Goal: Complete application form

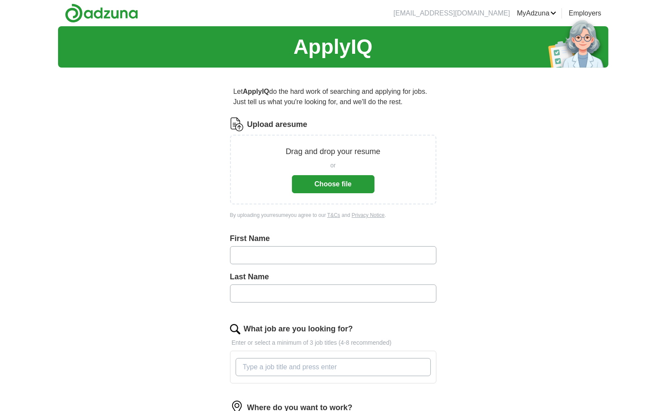
click at [322, 183] on button "Choose file" at bounding box center [333, 184] width 83 height 18
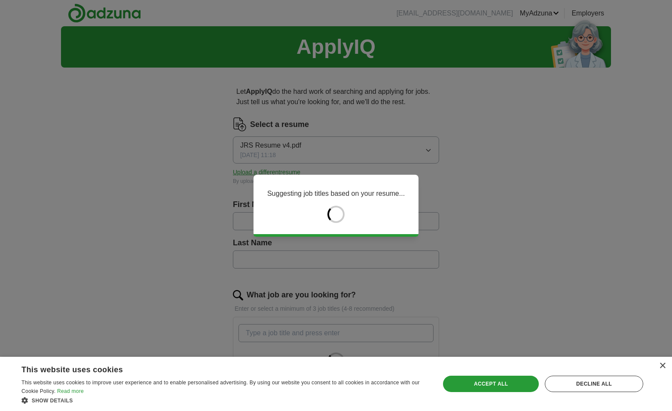
type input "******"
type input "*******"
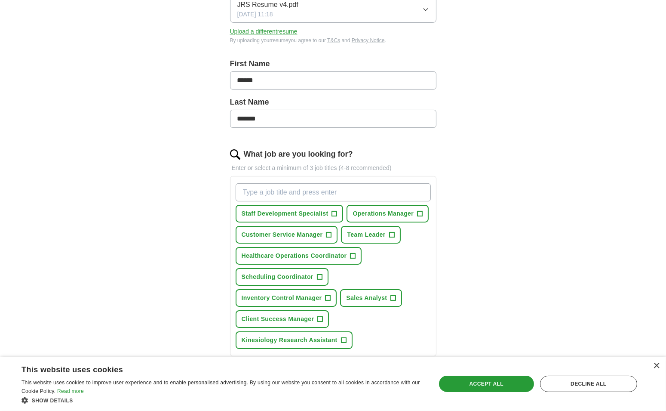
scroll to position [141, 0]
click at [479, 380] on div "Accept all" at bounding box center [486, 383] width 95 height 16
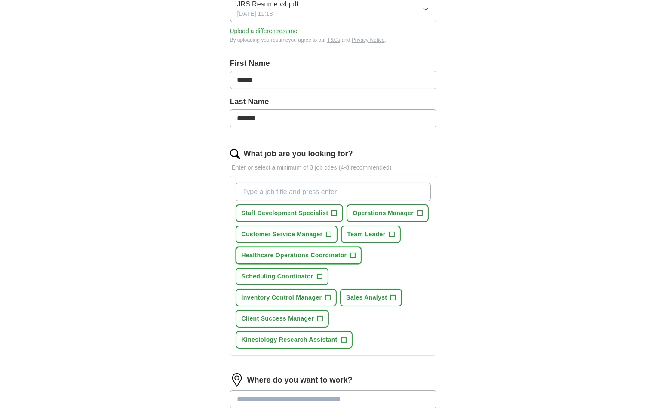
click at [354, 252] on span "+" at bounding box center [352, 255] width 5 height 7
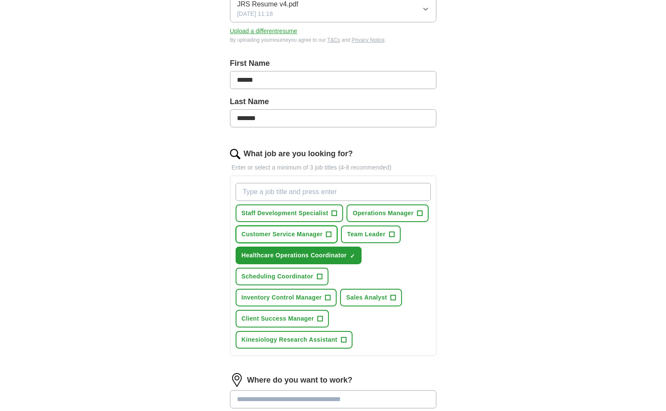
click at [327, 231] on span "+" at bounding box center [328, 234] width 5 height 7
click at [320, 273] on span "+" at bounding box center [319, 276] width 5 height 7
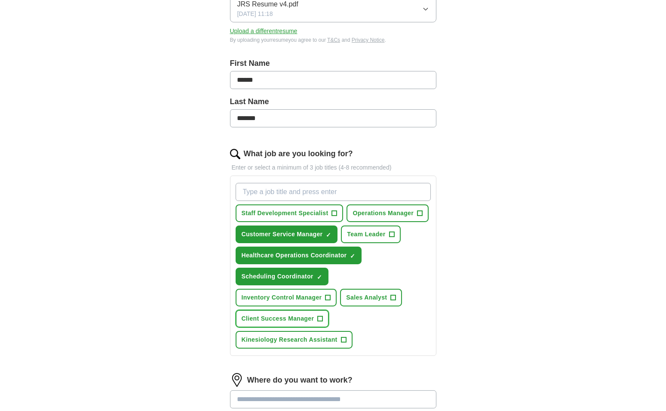
click at [316, 313] on button "Client Success Manager +" at bounding box center [283, 319] width 94 height 18
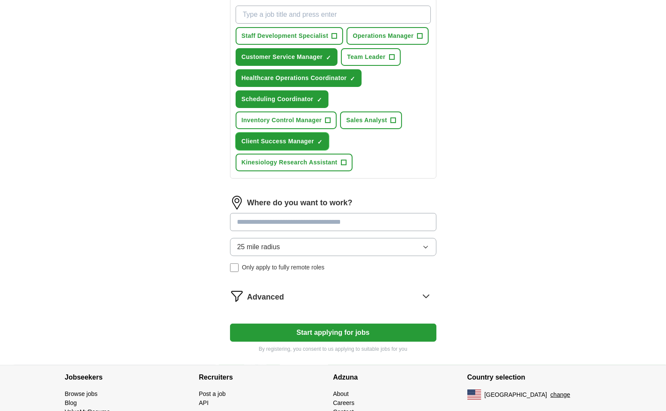
scroll to position [322, 0]
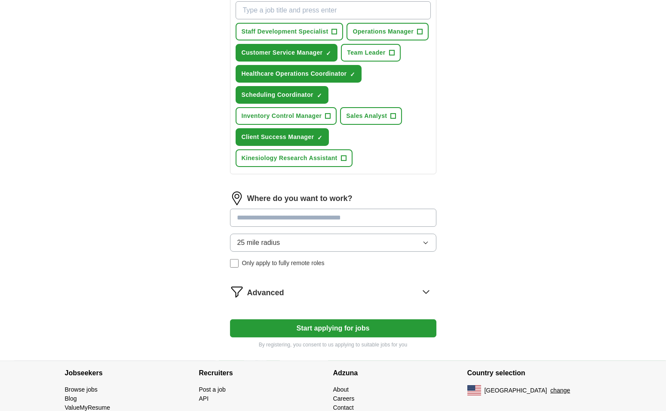
click at [348, 212] on input at bounding box center [333, 218] width 206 height 18
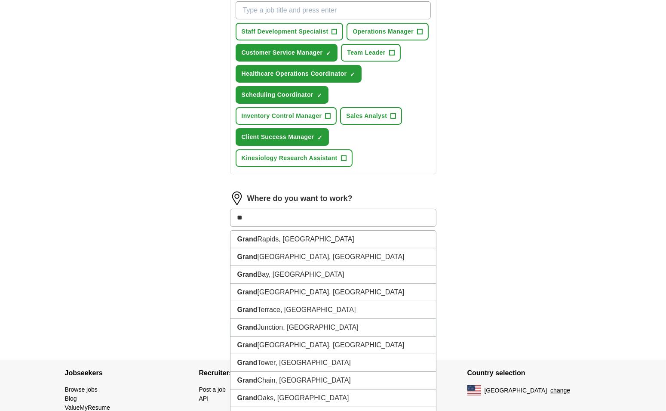
type input "*"
type input "*******"
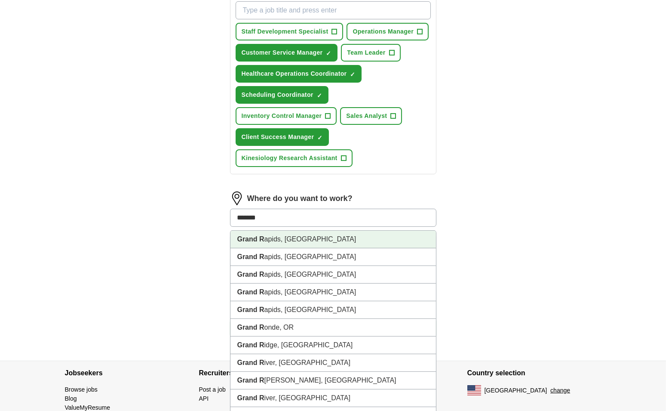
click at [316, 232] on li "Grand R apids, [GEOGRAPHIC_DATA]" at bounding box center [333, 239] width 206 height 18
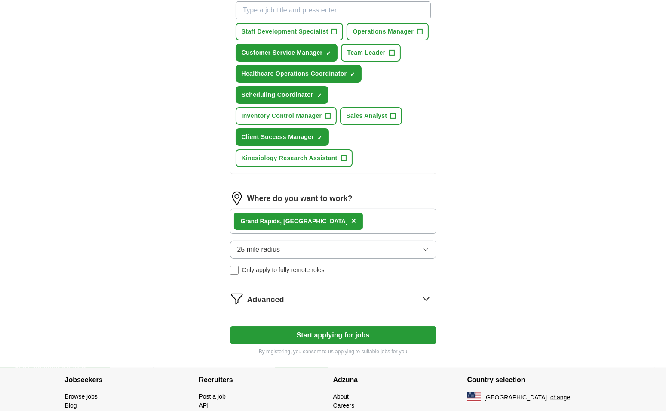
click at [308, 247] on button "25 mile radius" at bounding box center [333, 249] width 206 height 18
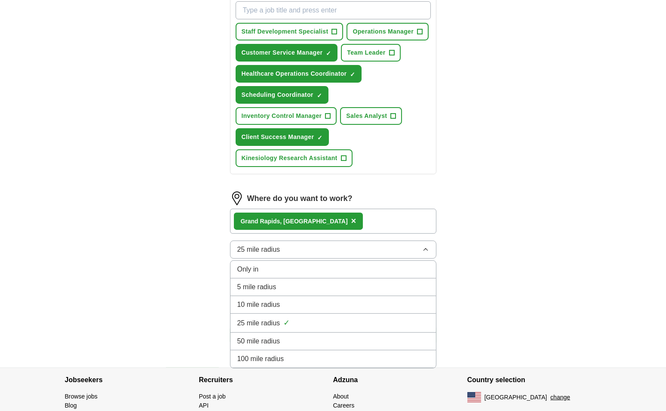
click at [279, 336] on span "50 mile radius" at bounding box center [258, 341] width 43 height 10
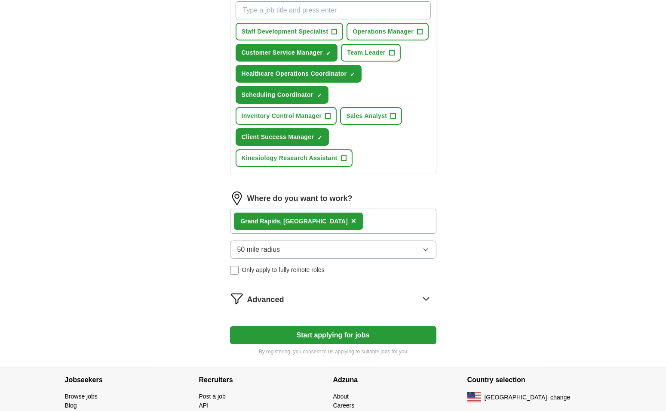
scroll to position [361, 0]
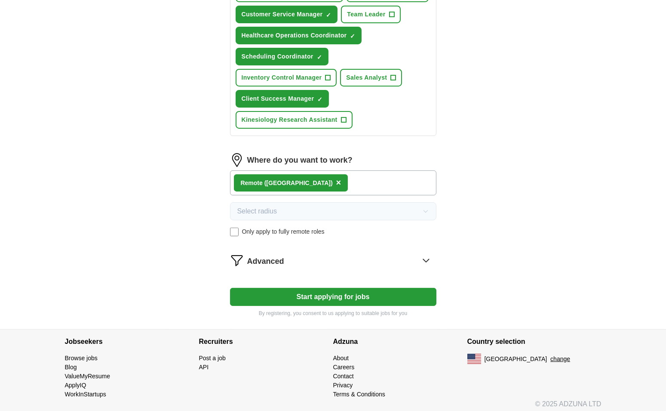
click at [323, 292] on button "Start applying for jobs" at bounding box center [333, 297] width 206 height 18
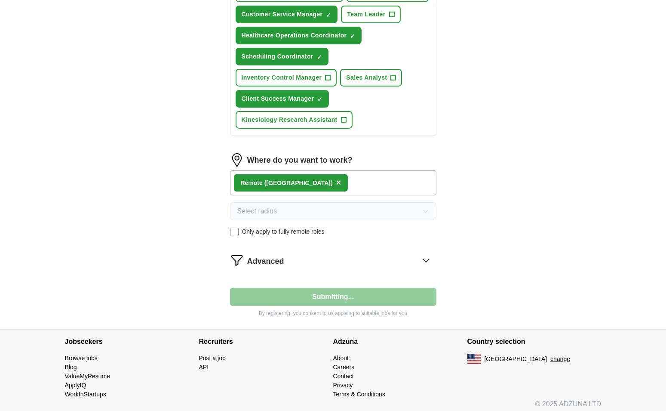
select select "**"
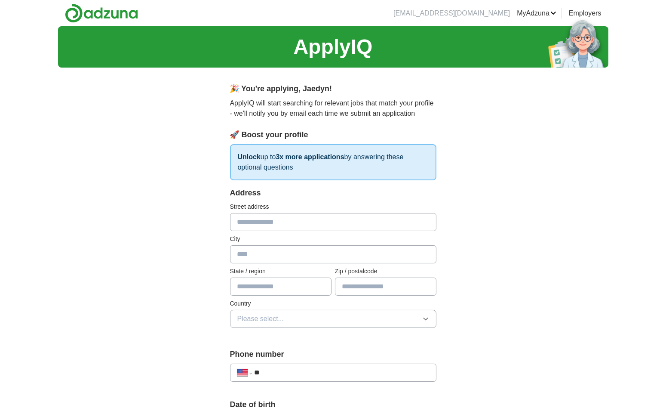
scroll to position [28, 0]
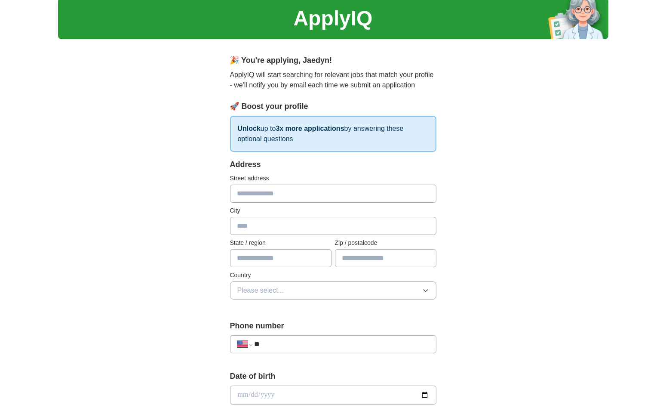
click at [317, 193] on input "text" at bounding box center [333, 193] width 206 height 18
type input "**********"
type input "********"
type input "*****"
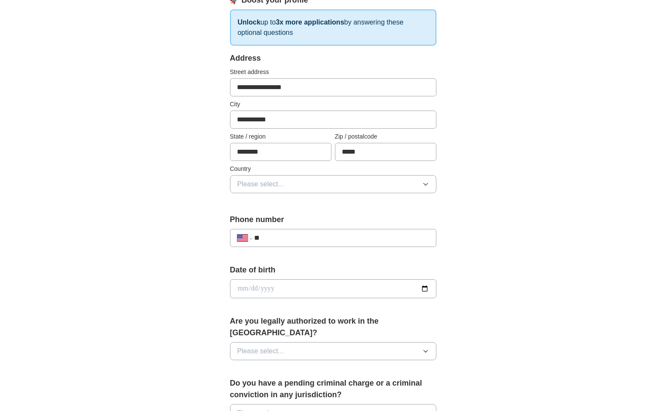
scroll to position [148, 0]
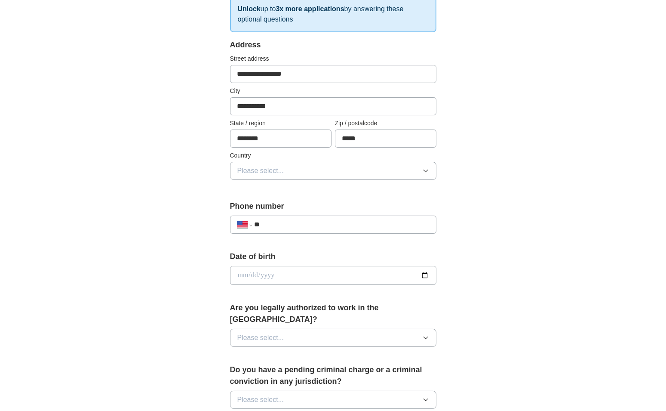
click at [322, 172] on button "Please select..." at bounding box center [333, 171] width 206 height 18
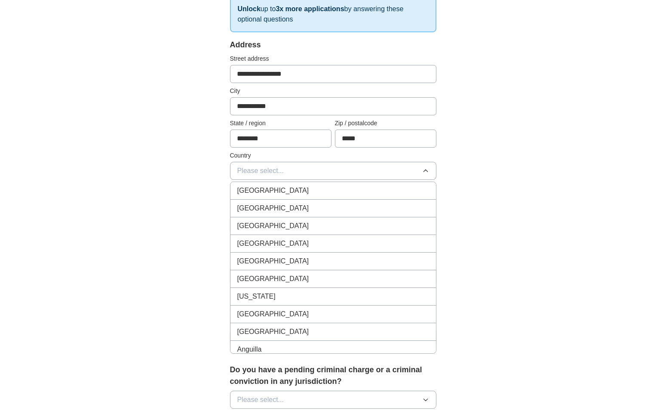
click at [302, 203] on div "[GEOGRAPHIC_DATA]" at bounding box center [333, 208] width 192 height 10
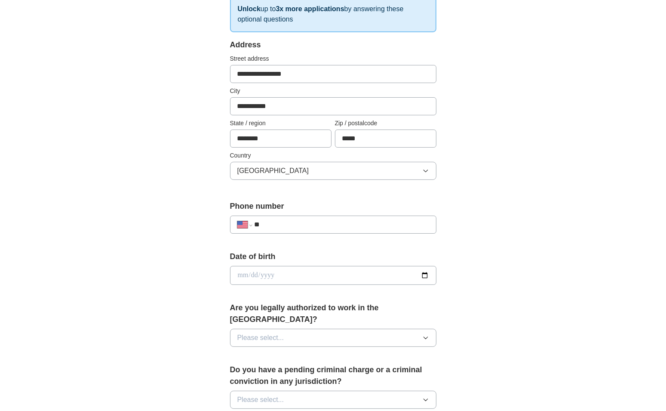
click at [306, 224] on input "**" at bounding box center [341, 224] width 175 height 10
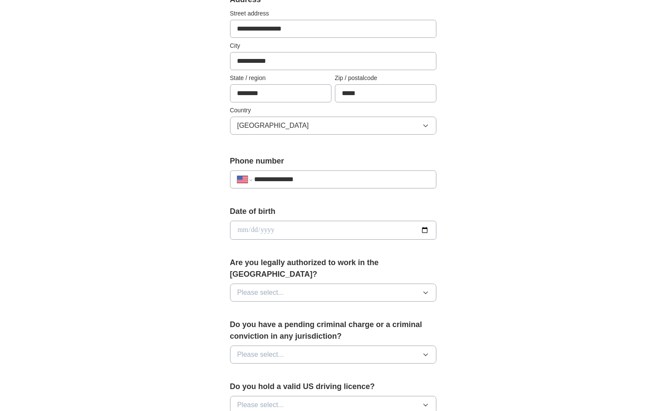
type input "**********"
click at [336, 233] on input "date" at bounding box center [333, 230] width 206 height 19
click at [422, 228] on input "date" at bounding box center [333, 230] width 206 height 19
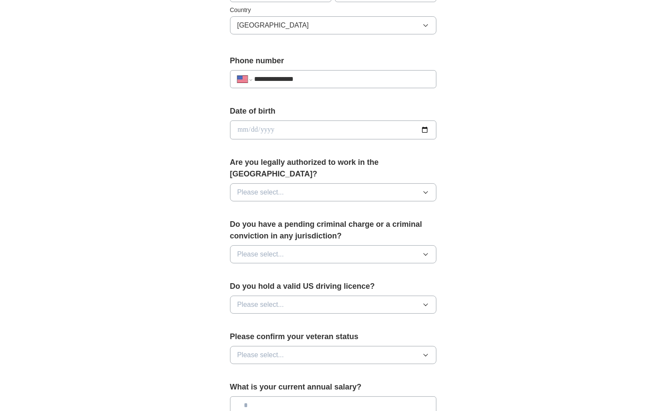
scroll to position [293, 0]
click at [351, 183] on button "Please select..." at bounding box center [333, 192] width 206 height 18
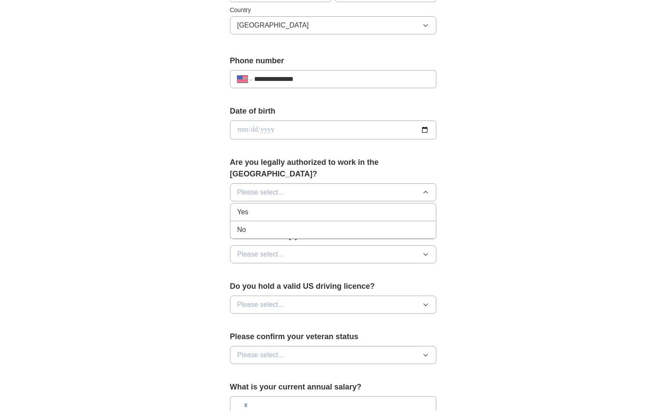
click at [304, 207] on div "Yes" at bounding box center [333, 212] width 192 height 10
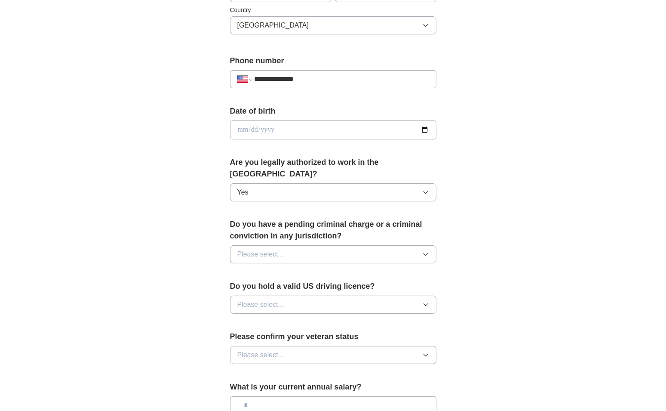
click at [315, 245] on button "Please select..." at bounding box center [333, 254] width 206 height 18
click at [268, 286] on div "No" at bounding box center [333, 291] width 192 height 10
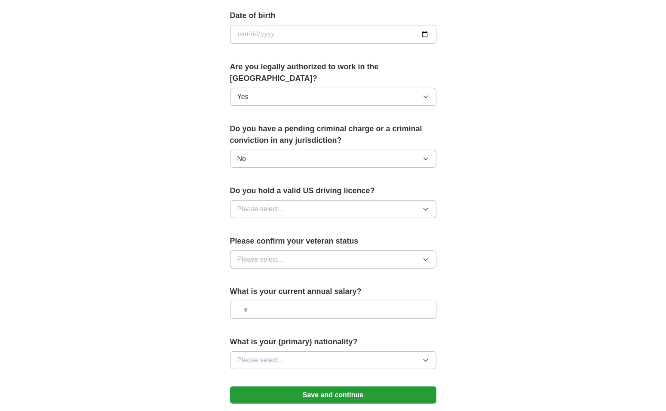
scroll to position [390, 0]
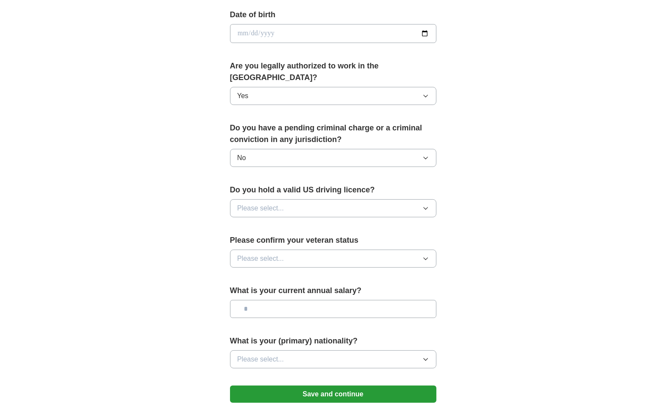
click at [323, 199] on button "Please select..." at bounding box center [333, 208] width 206 height 18
click at [277, 223] on div "Yes" at bounding box center [333, 228] width 192 height 10
click at [301, 249] on button "Please select..." at bounding box center [333, 258] width 206 height 18
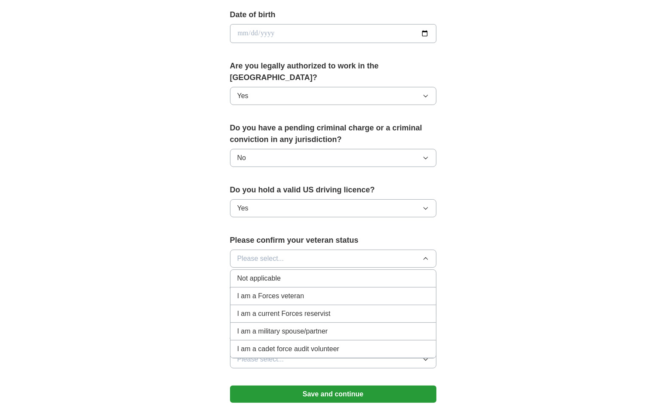
click at [312, 273] on div "Not applicable" at bounding box center [333, 278] width 192 height 10
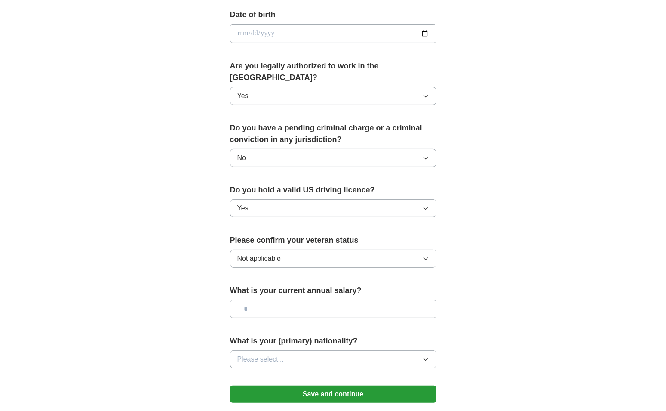
click at [328, 249] on button "Not applicable" at bounding box center [333, 258] width 206 height 18
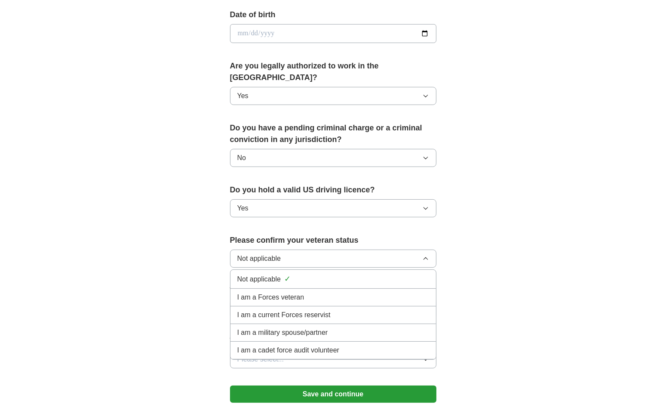
click at [305, 273] on div "Not applicable ✓" at bounding box center [333, 279] width 192 height 12
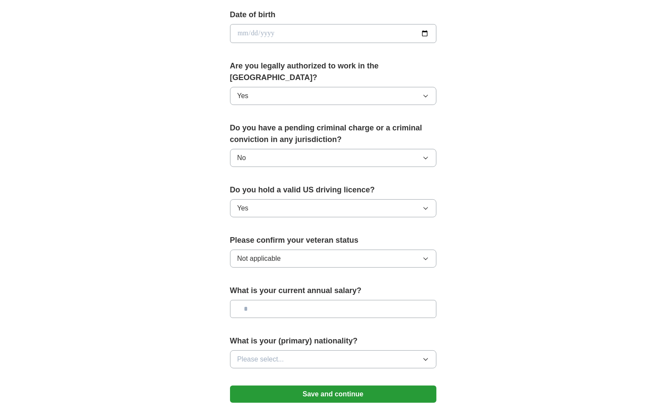
scroll to position [469, 0]
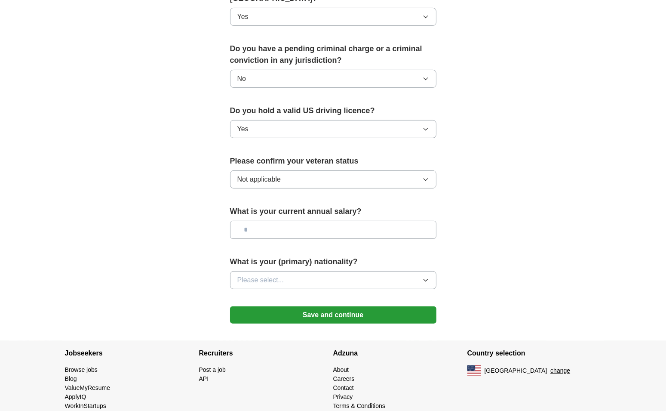
click at [305, 223] on div "What is your current annual salary?" at bounding box center [333, 226] width 206 height 40
click at [303, 221] on input "text" at bounding box center [333, 230] width 206 height 18
type input "*******"
click at [298, 271] on button "Please select..." at bounding box center [333, 280] width 206 height 18
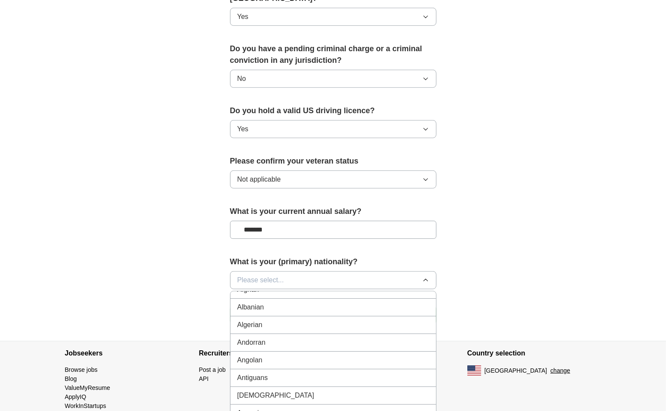
scroll to position [0, 0]
click at [286, 295] on div "American" at bounding box center [333, 300] width 192 height 10
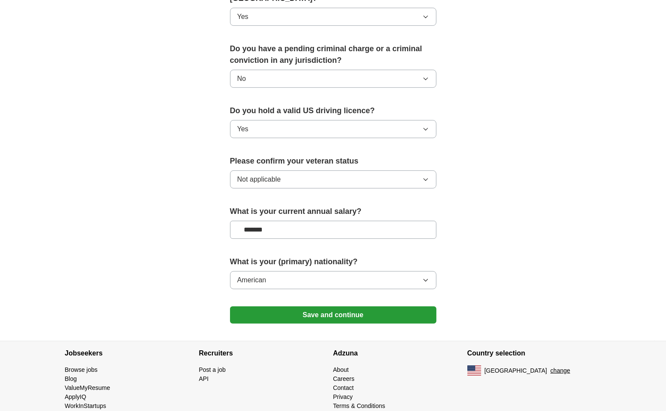
click at [322, 306] on button "Save and continue" at bounding box center [333, 314] width 206 height 17
